Goal: Transaction & Acquisition: Purchase product/service

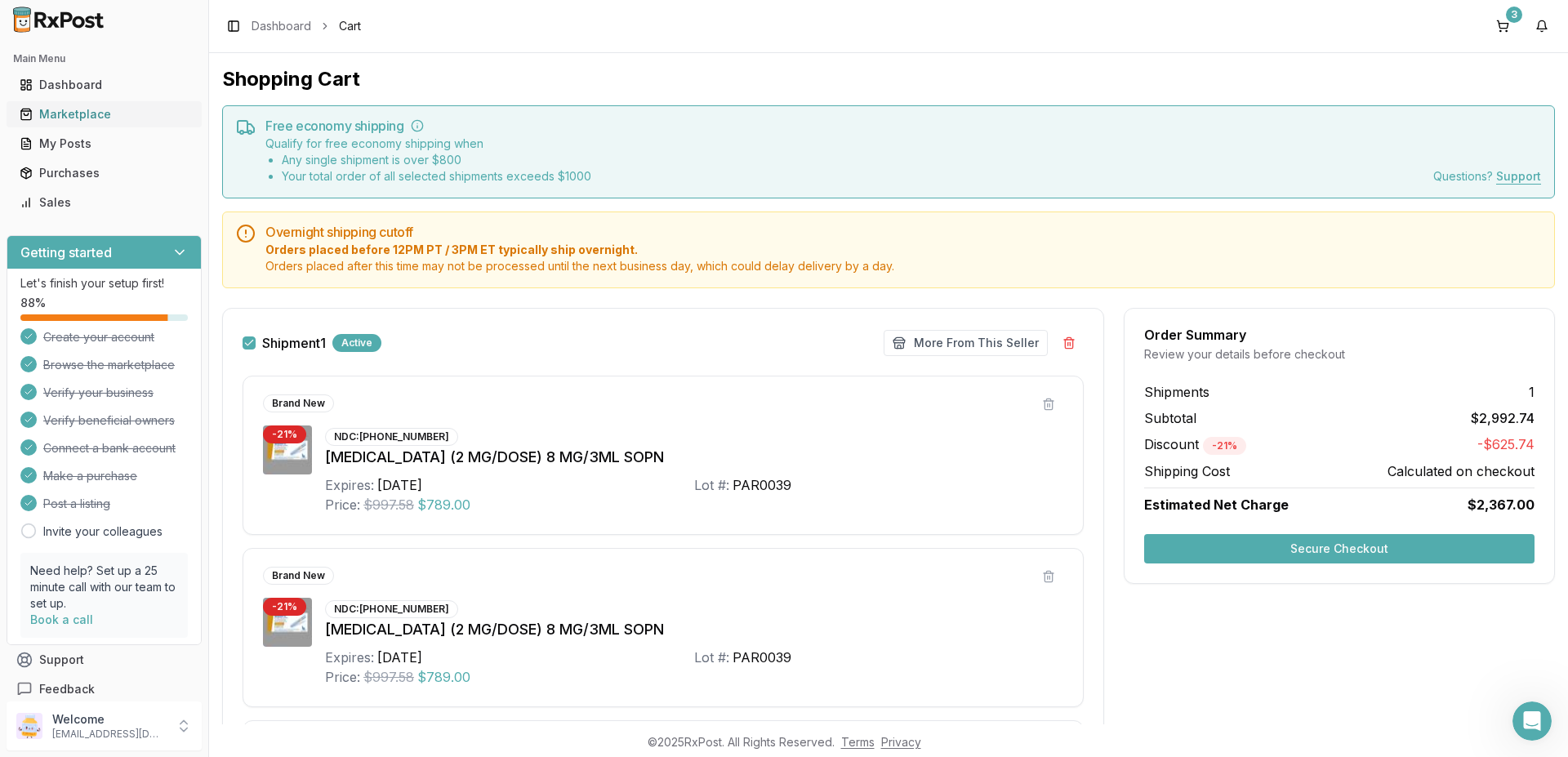
click at [93, 119] on div "Marketplace" at bounding box center [104, 114] width 169 height 16
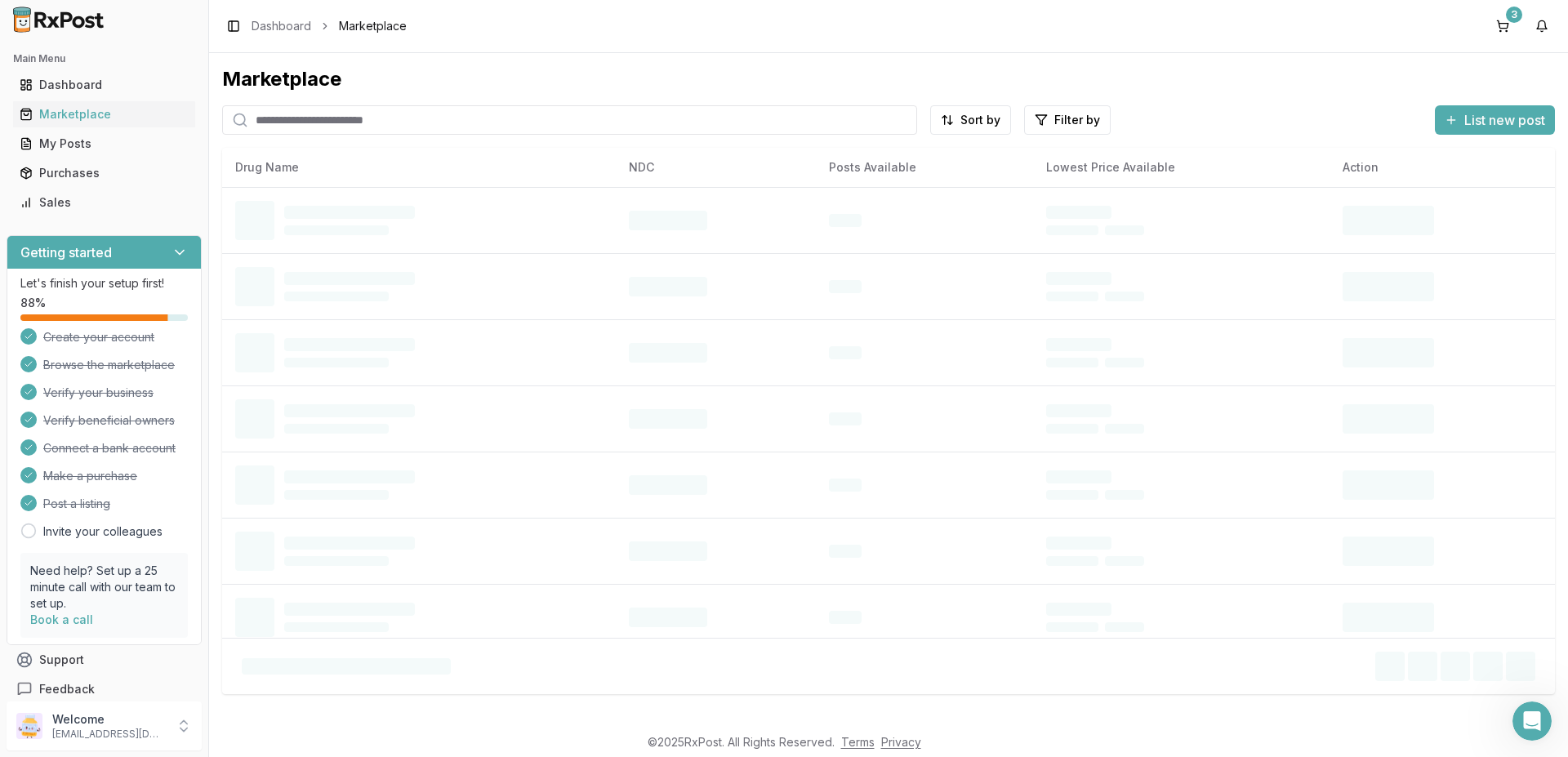
click at [388, 131] on input "search" at bounding box center [569, 120] width 695 height 29
paste input "*********"
type input "*********"
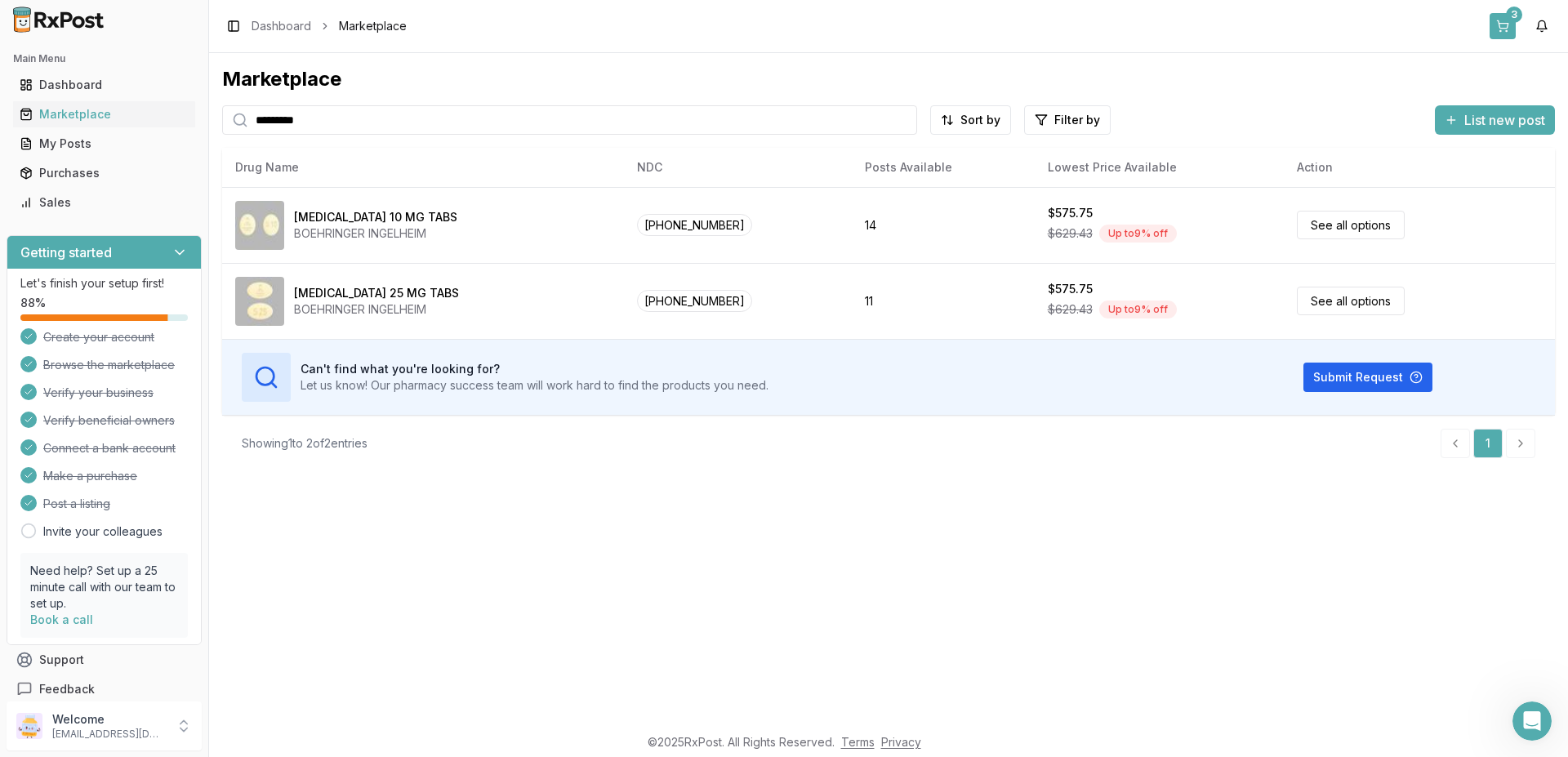
click at [1508, 23] on button "3" at bounding box center [1503, 26] width 26 height 26
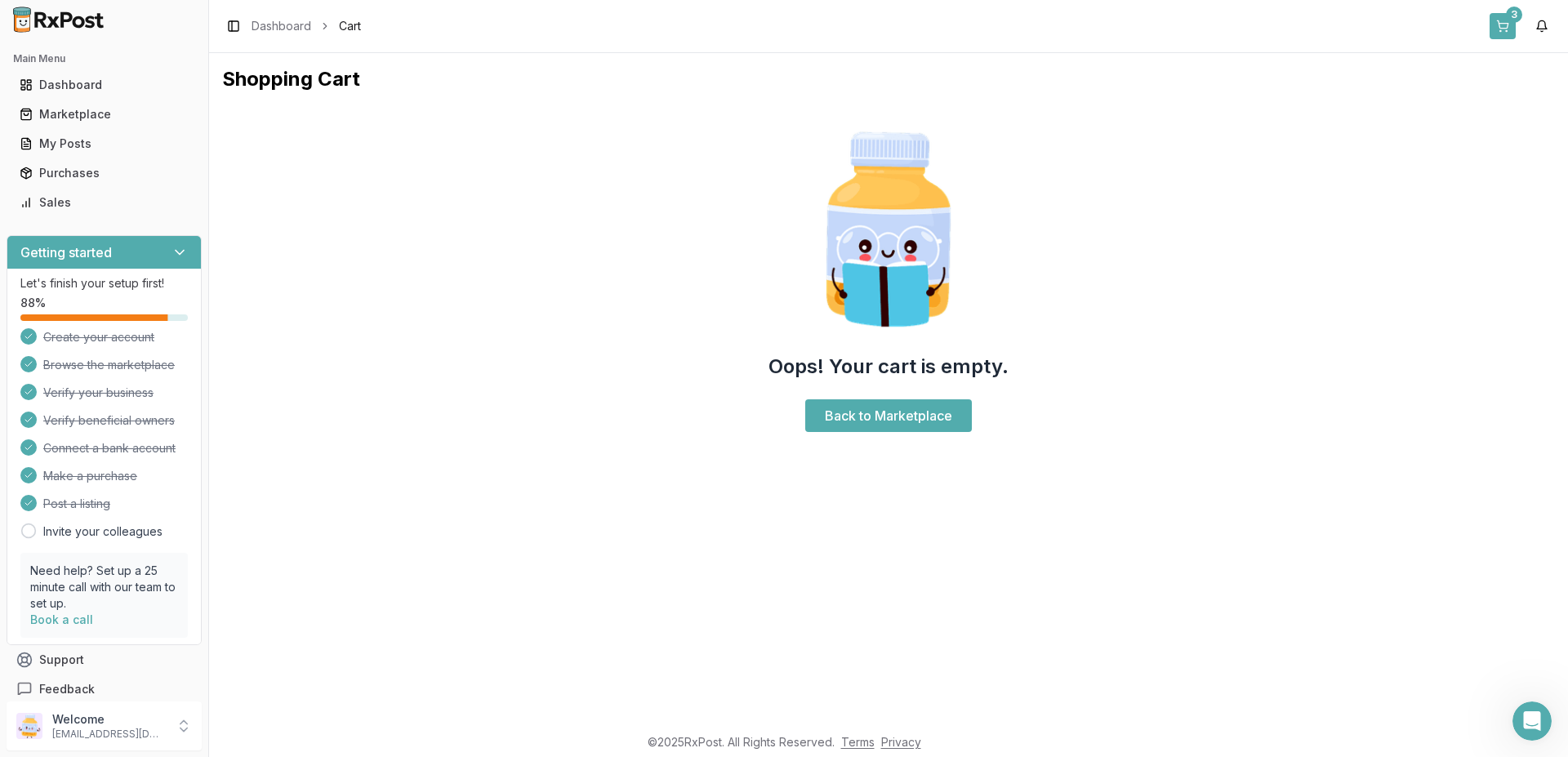
click at [1503, 20] on button "3" at bounding box center [1503, 26] width 26 height 26
click at [1503, 26] on button "3" at bounding box center [1503, 26] width 26 height 26
click at [912, 407] on link "Back to Marketplace" at bounding box center [889, 415] width 167 height 33
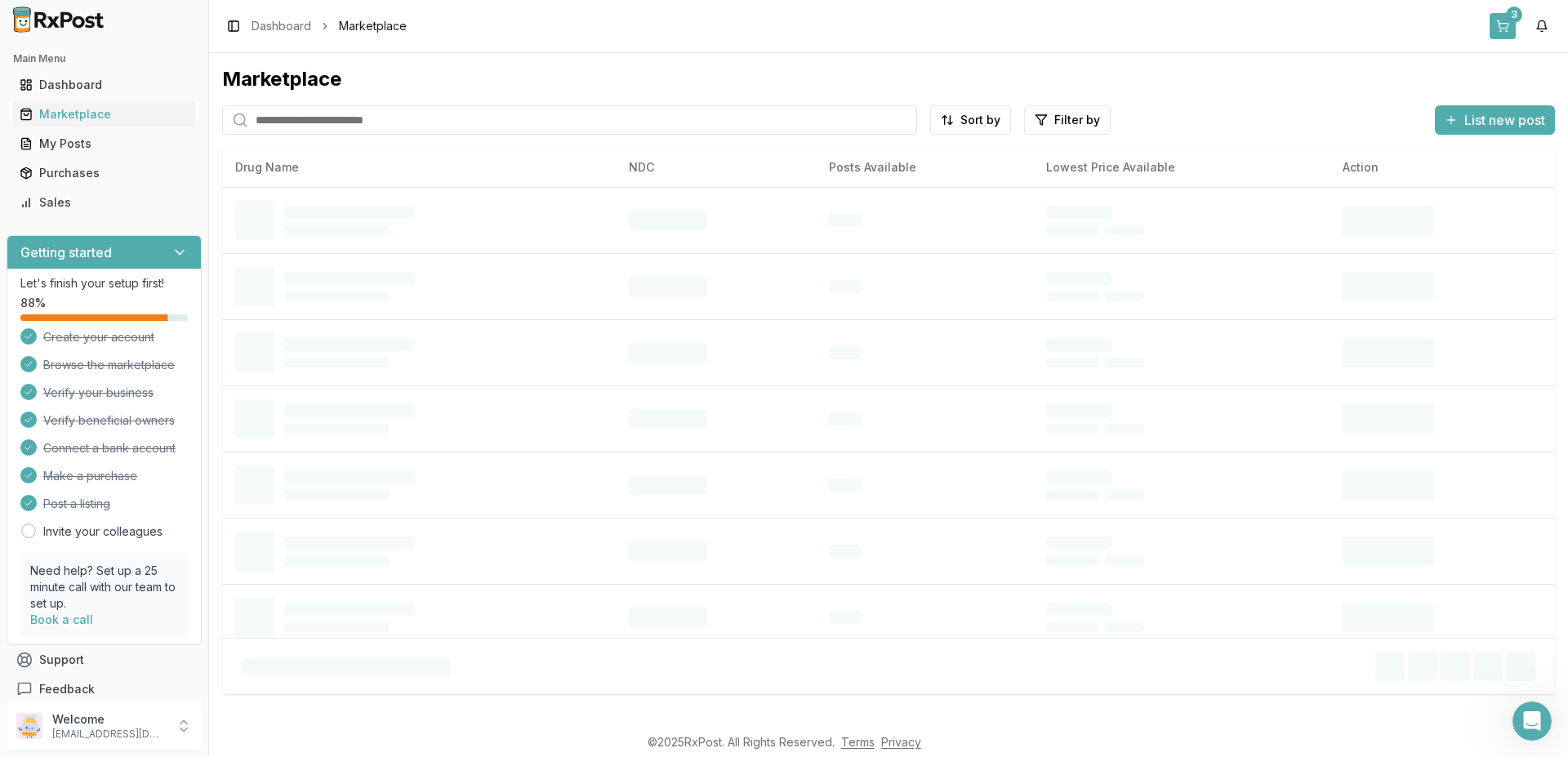
click at [1507, 22] on button "3" at bounding box center [1503, 26] width 26 height 26
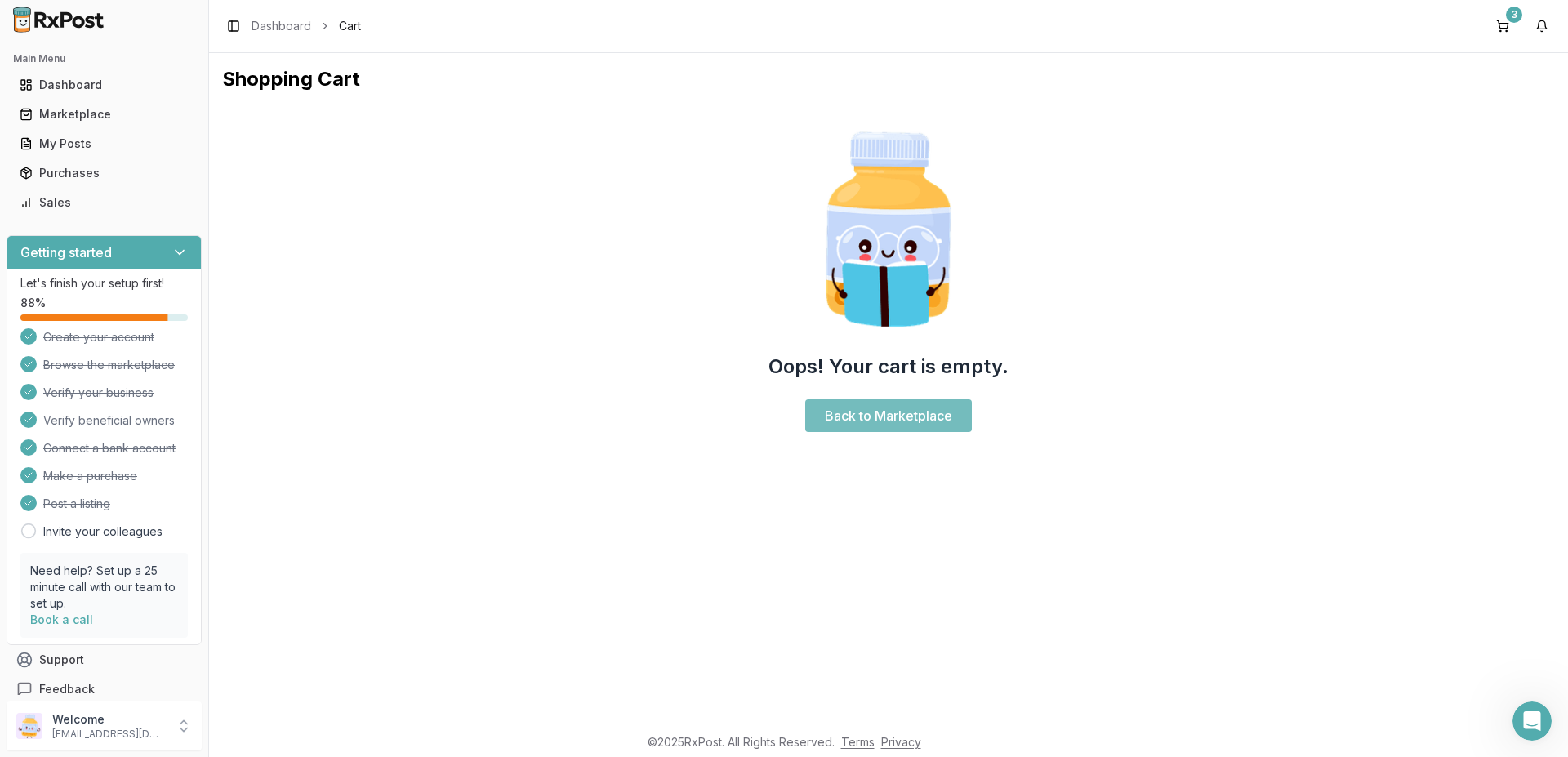
click at [842, 422] on link "Back to Marketplace" at bounding box center [889, 415] width 167 height 33
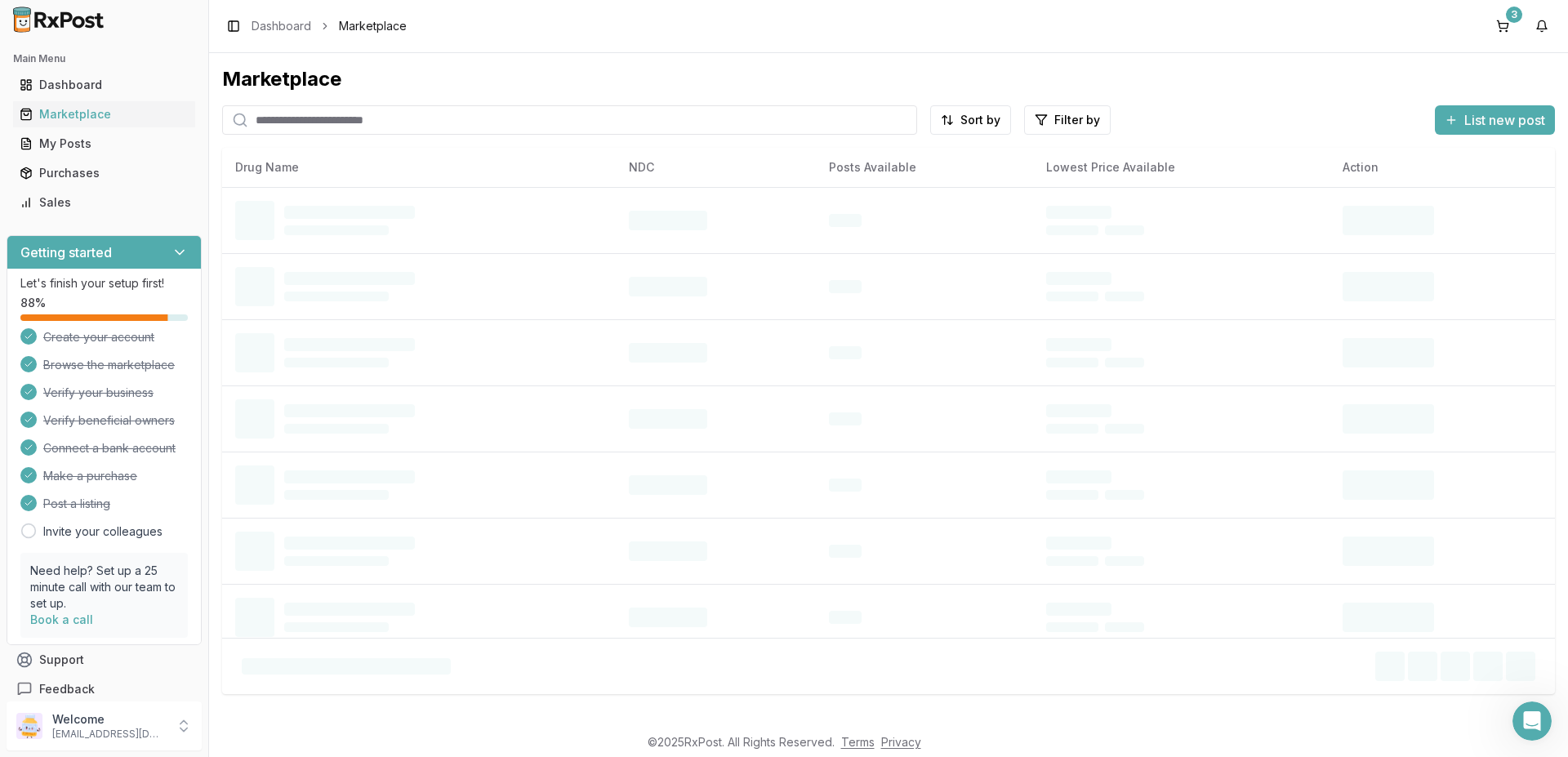
click at [441, 115] on input "search" at bounding box center [569, 120] width 695 height 29
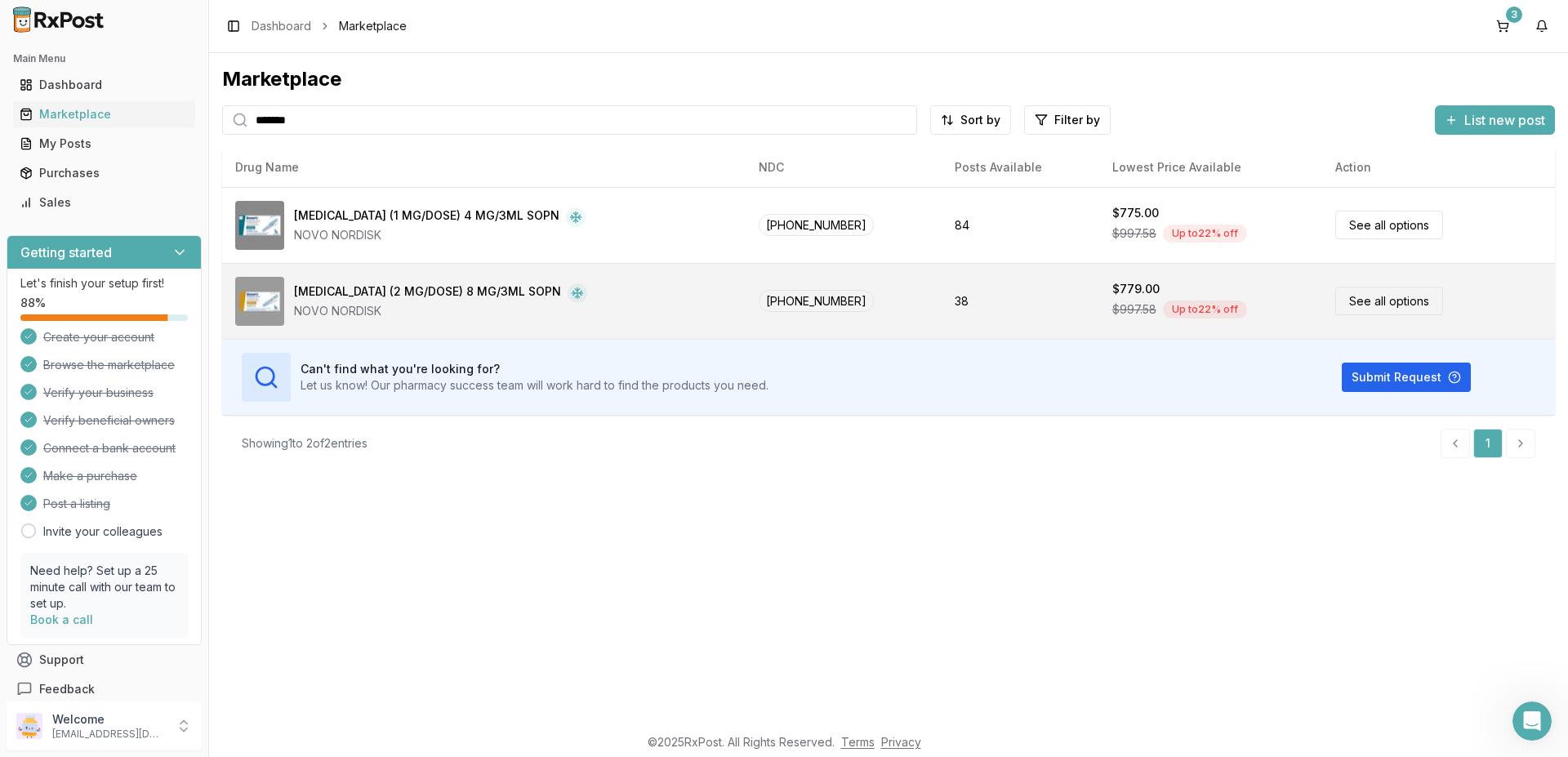
type input "*******"
click at [1370, 299] on link "See all options" at bounding box center [1389, 300] width 108 height 29
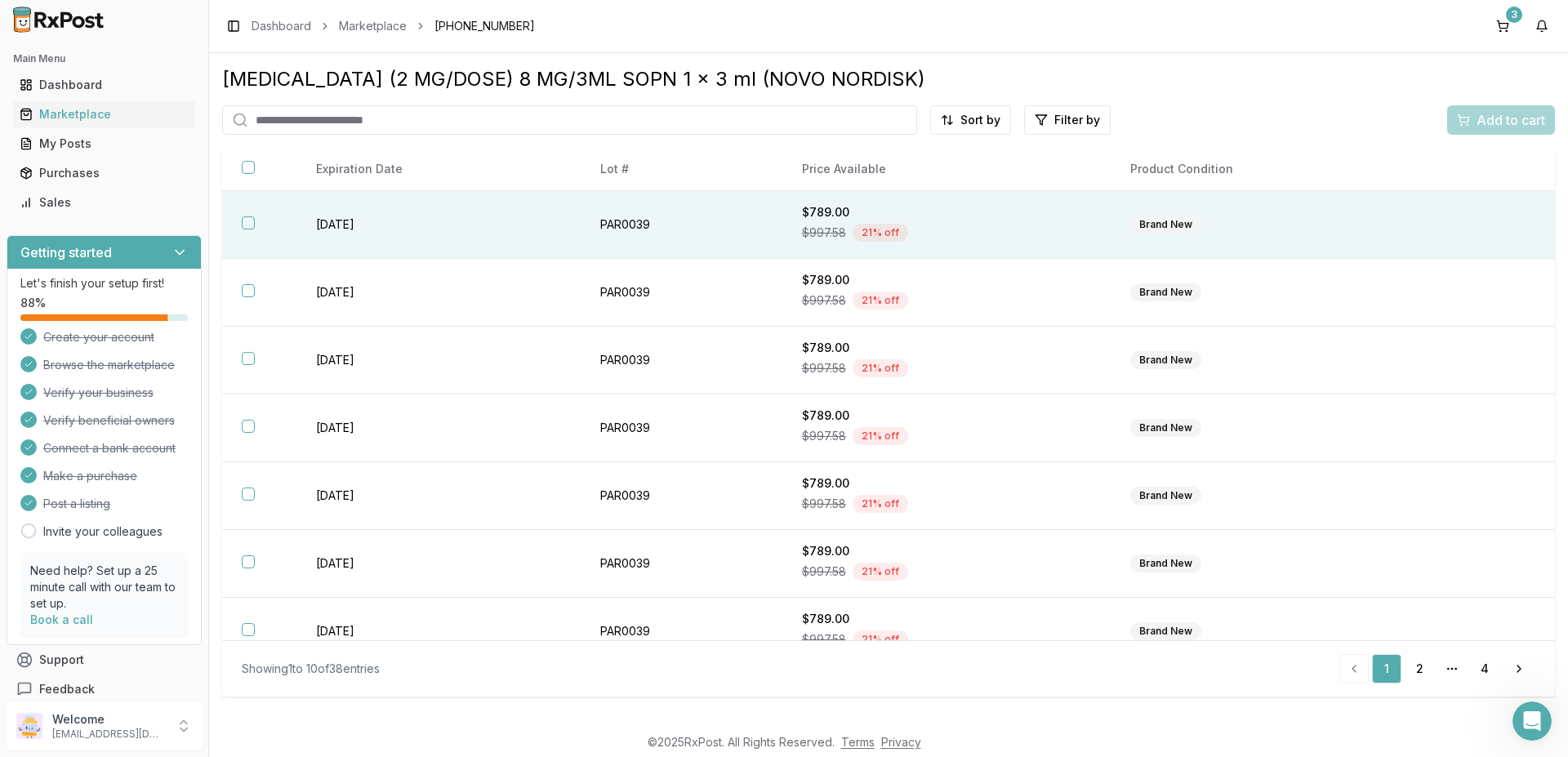
click at [248, 222] on button "button" at bounding box center [248, 223] width 13 height 13
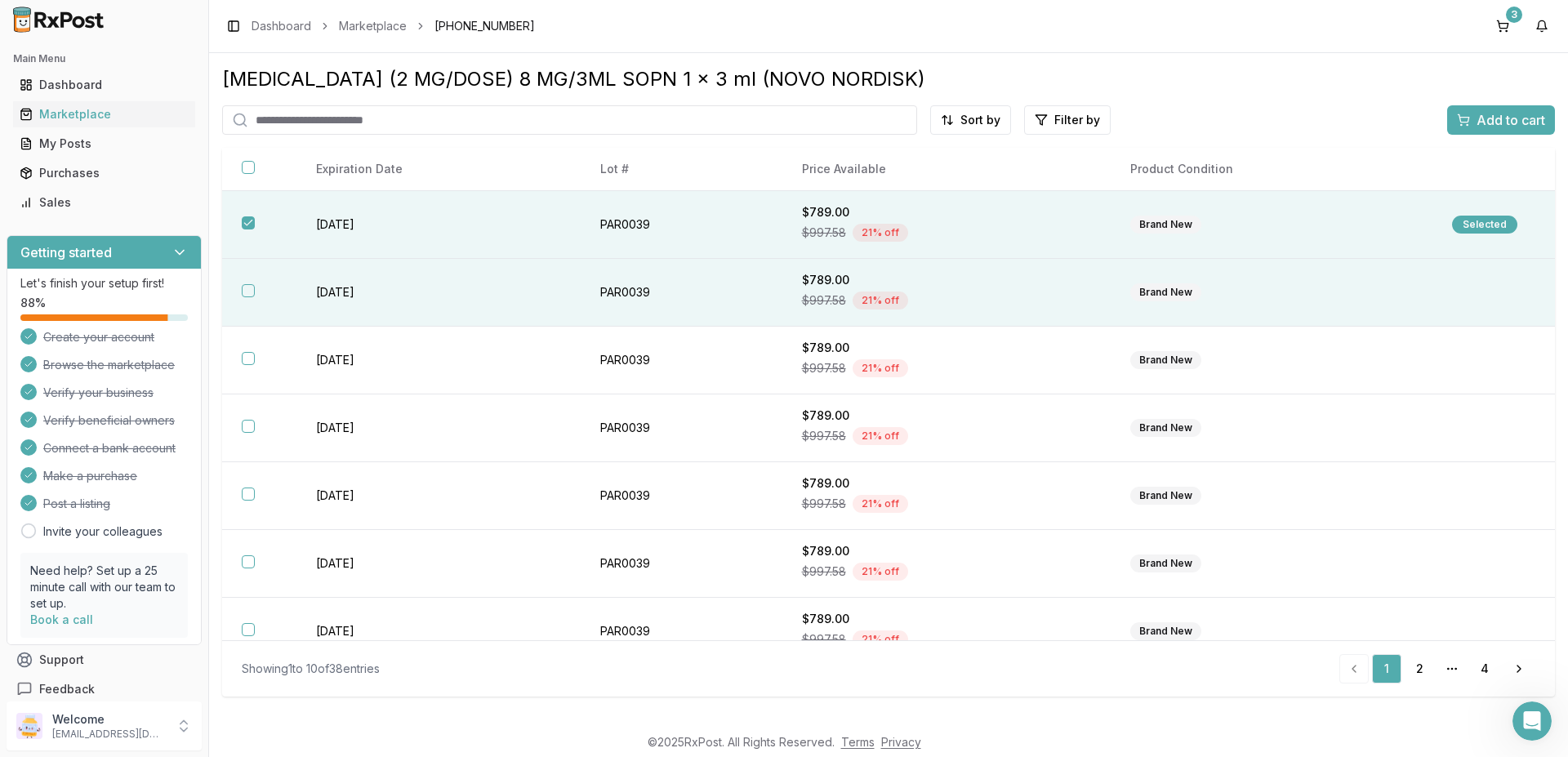
click at [254, 292] on button "button" at bounding box center [248, 291] width 13 height 13
click at [1484, 115] on span "Add to cart" at bounding box center [1511, 120] width 68 height 20
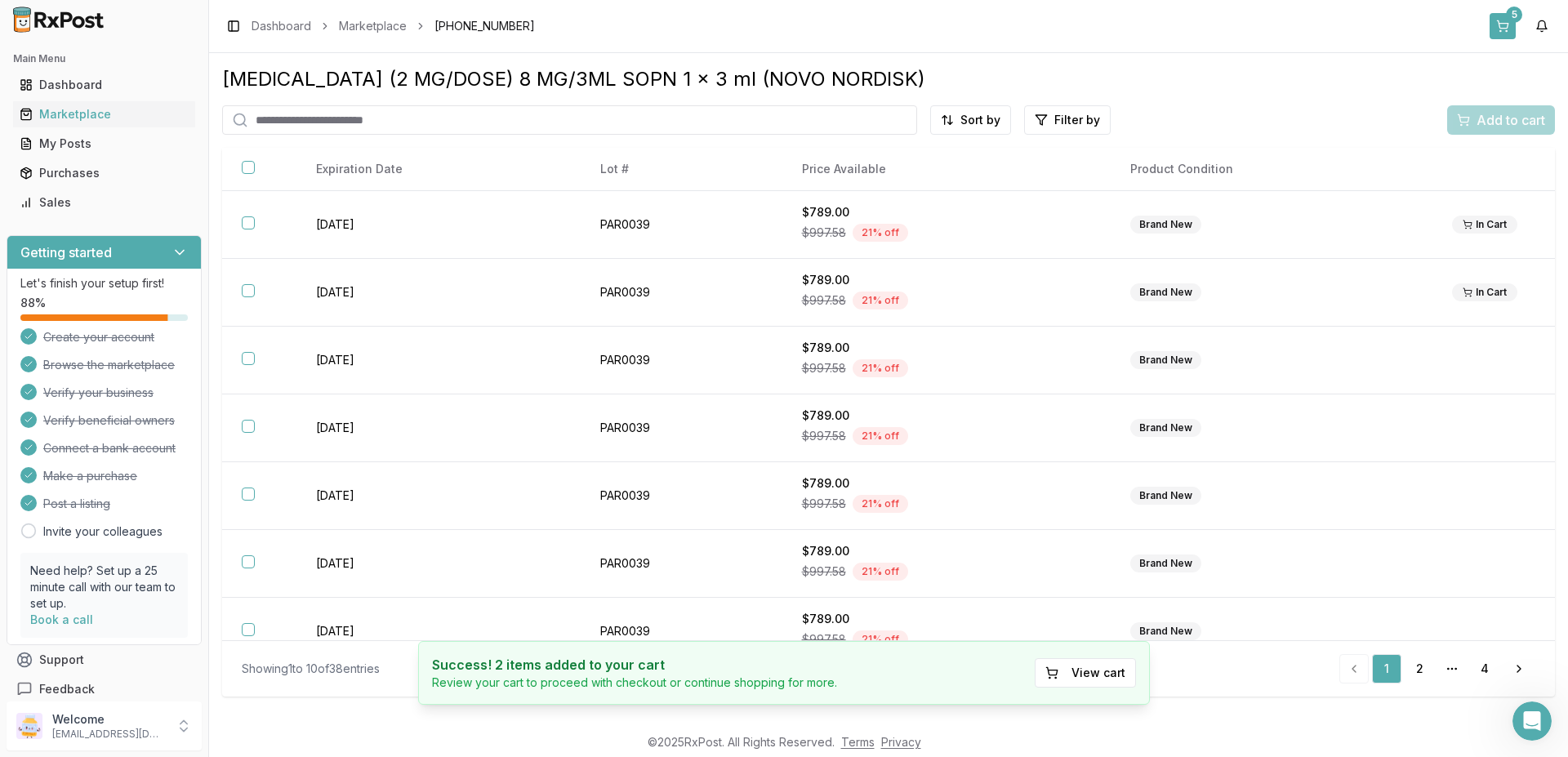
click at [1503, 31] on button "5" at bounding box center [1503, 26] width 26 height 26
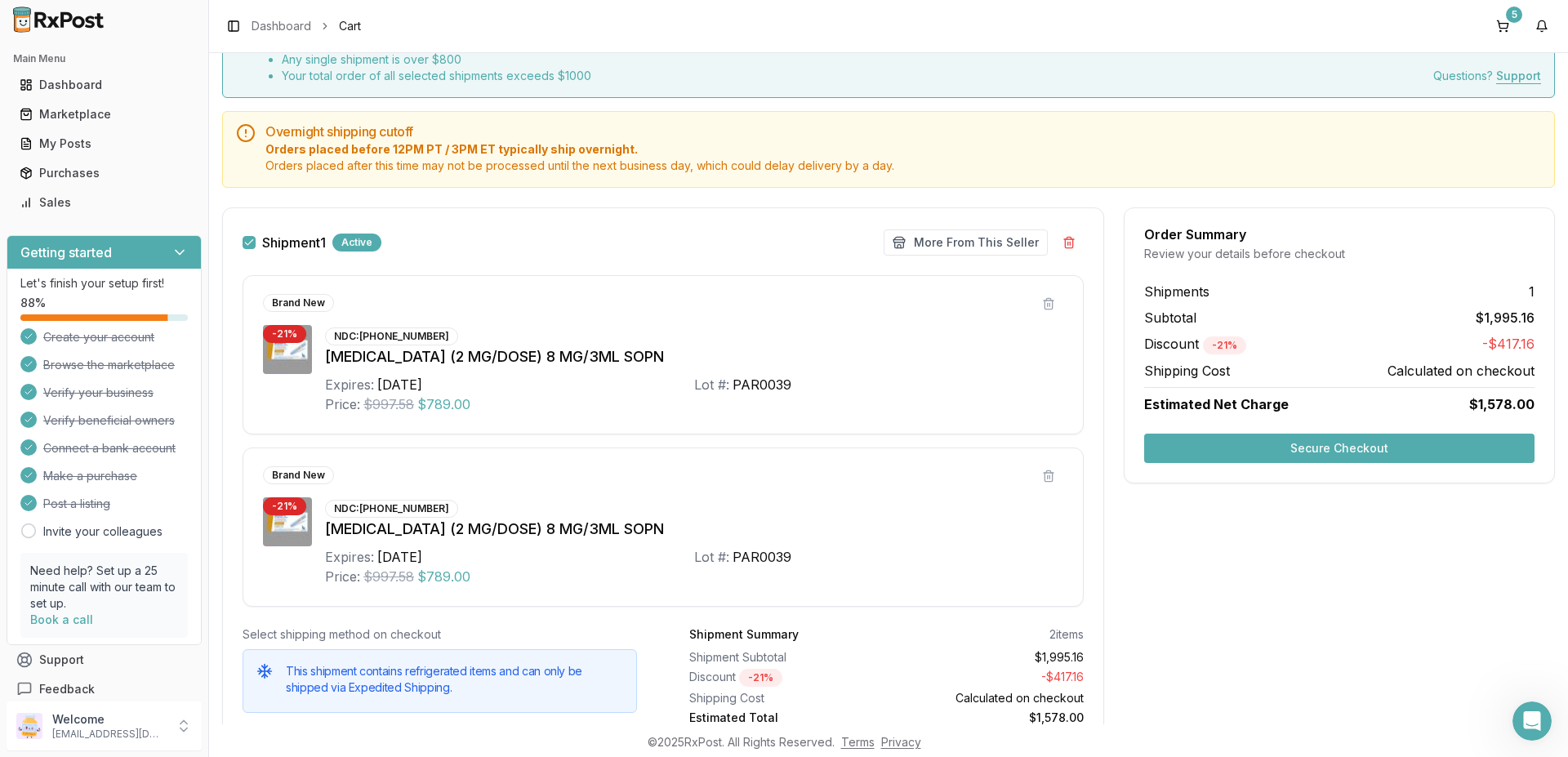
scroll to position [168, 0]
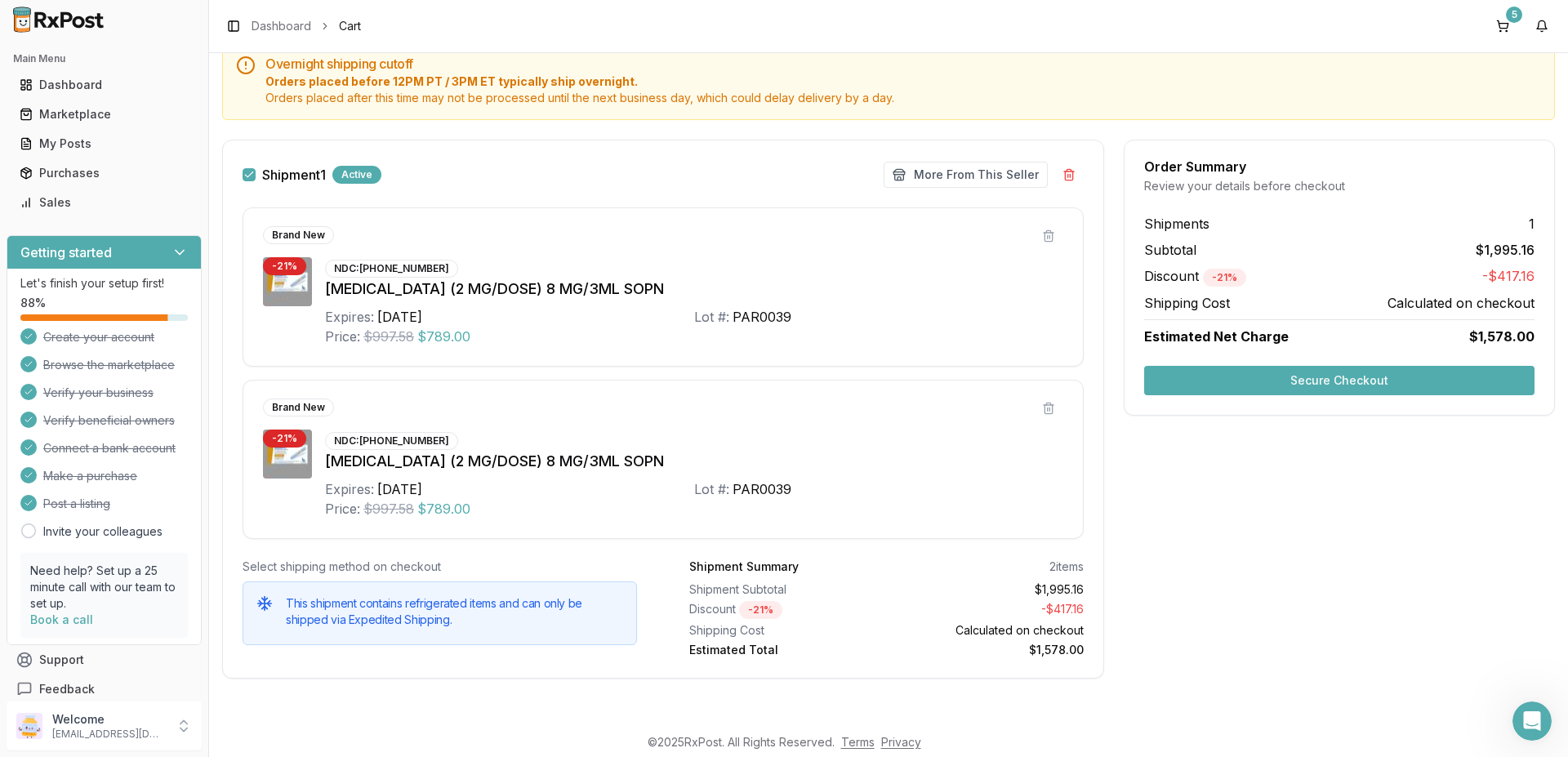
click at [1271, 377] on button "Secure Checkout" at bounding box center [1339, 380] width 390 height 29
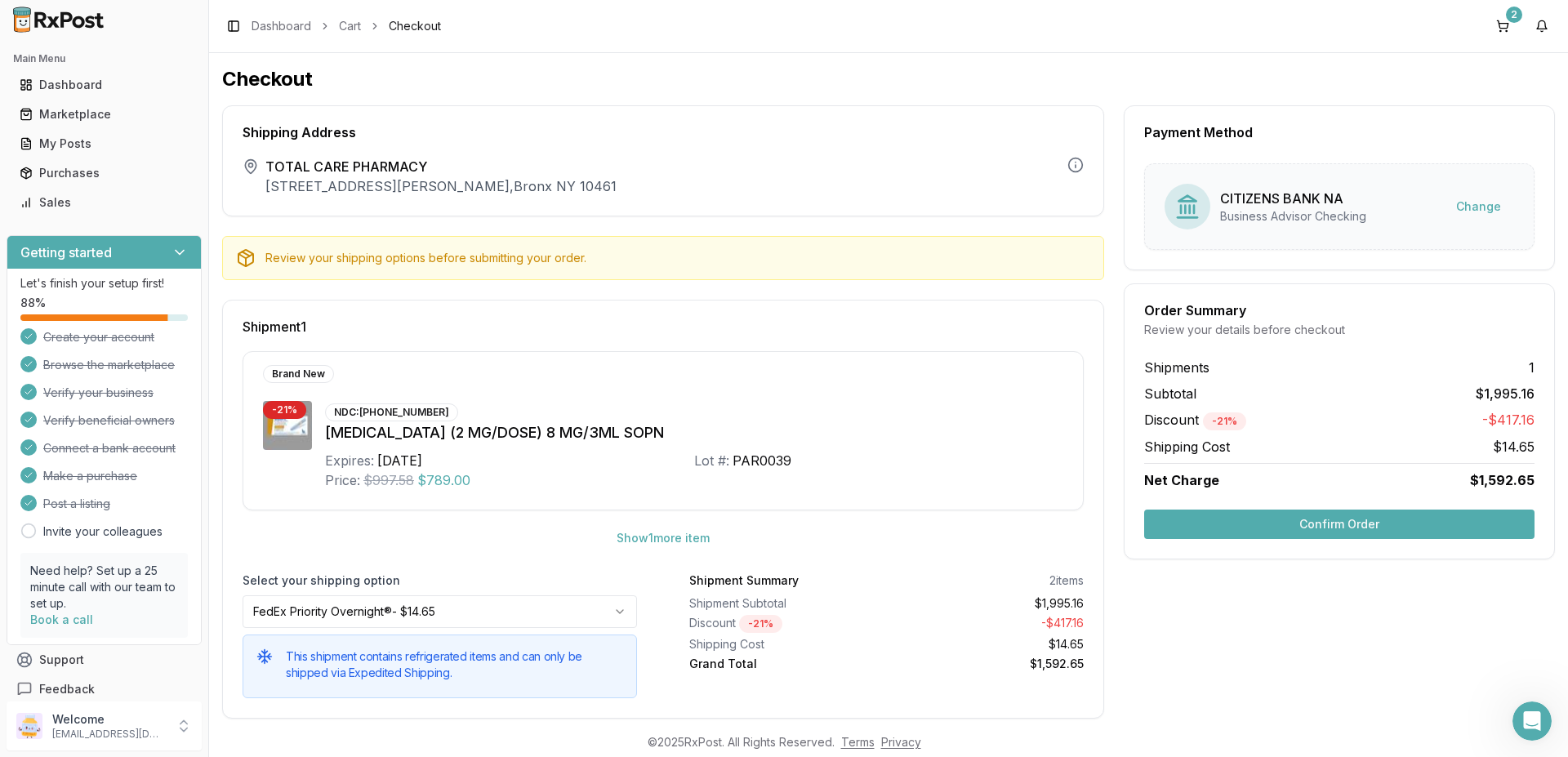
click at [1269, 525] on button "Confirm Order" at bounding box center [1339, 524] width 390 height 29
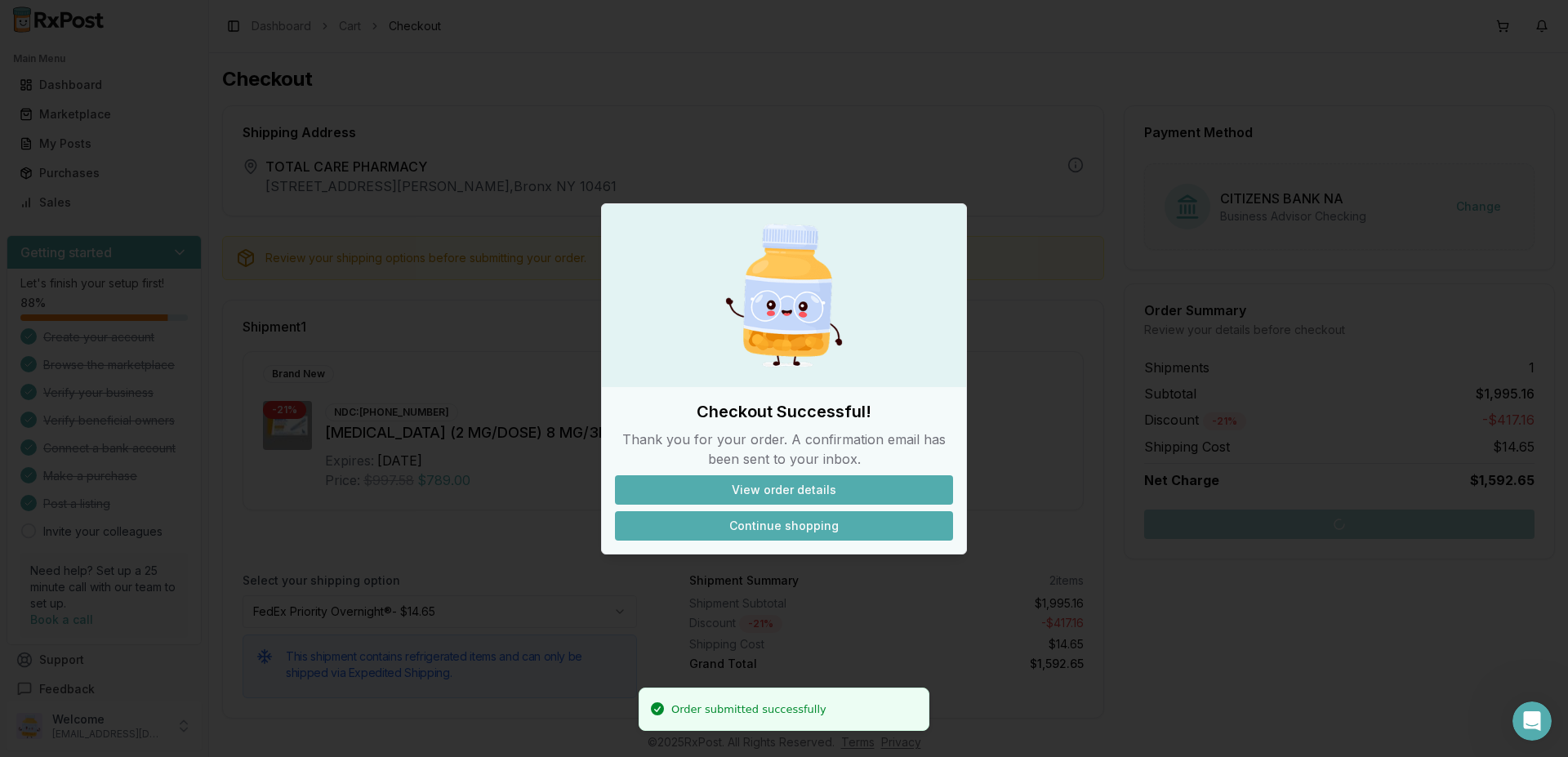
click at [789, 530] on button "Continue shopping" at bounding box center [783, 526] width 338 height 29
